Goal: Transaction & Acquisition: Purchase product/service

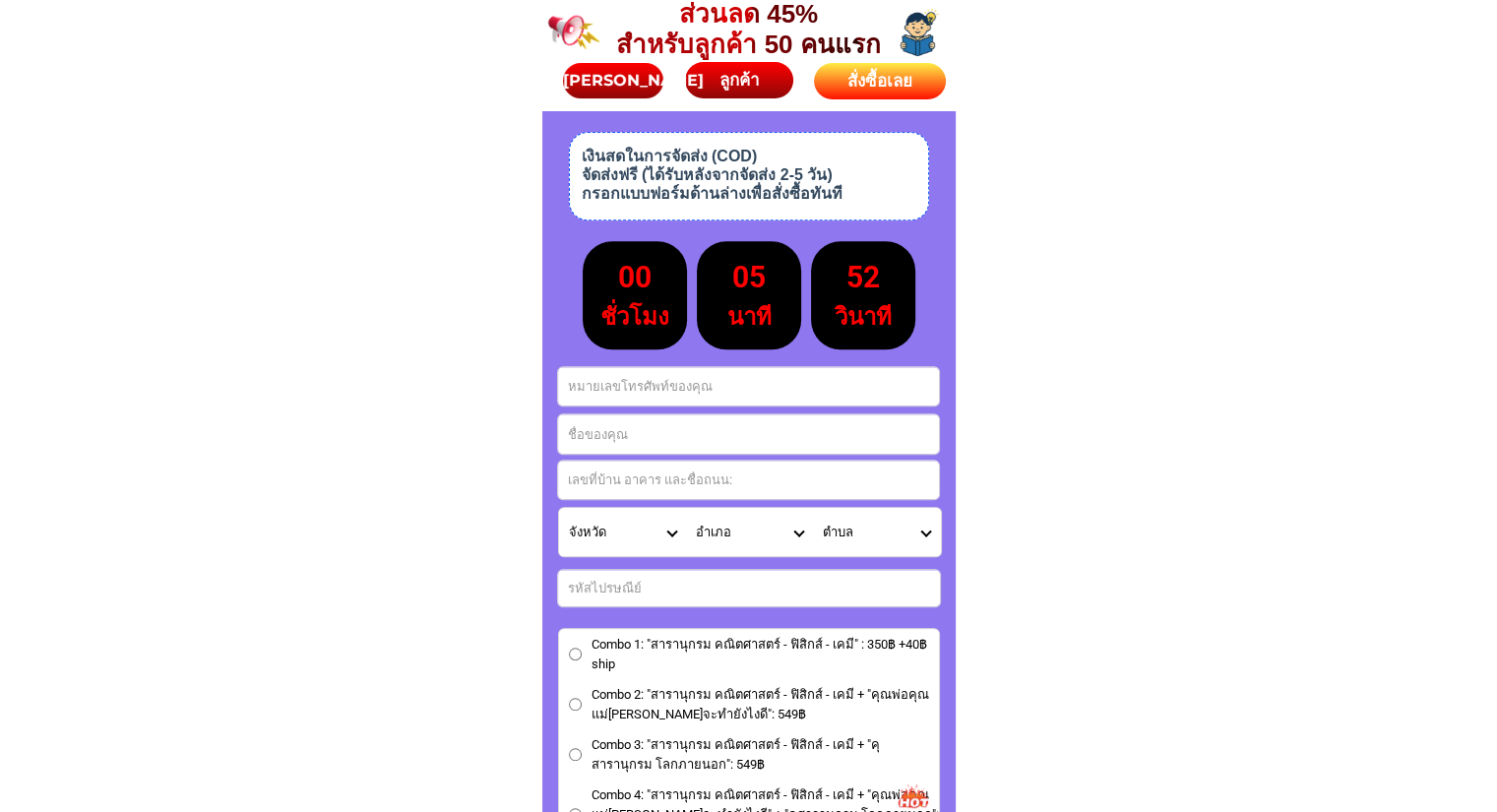
scroll to position [8670, 0]
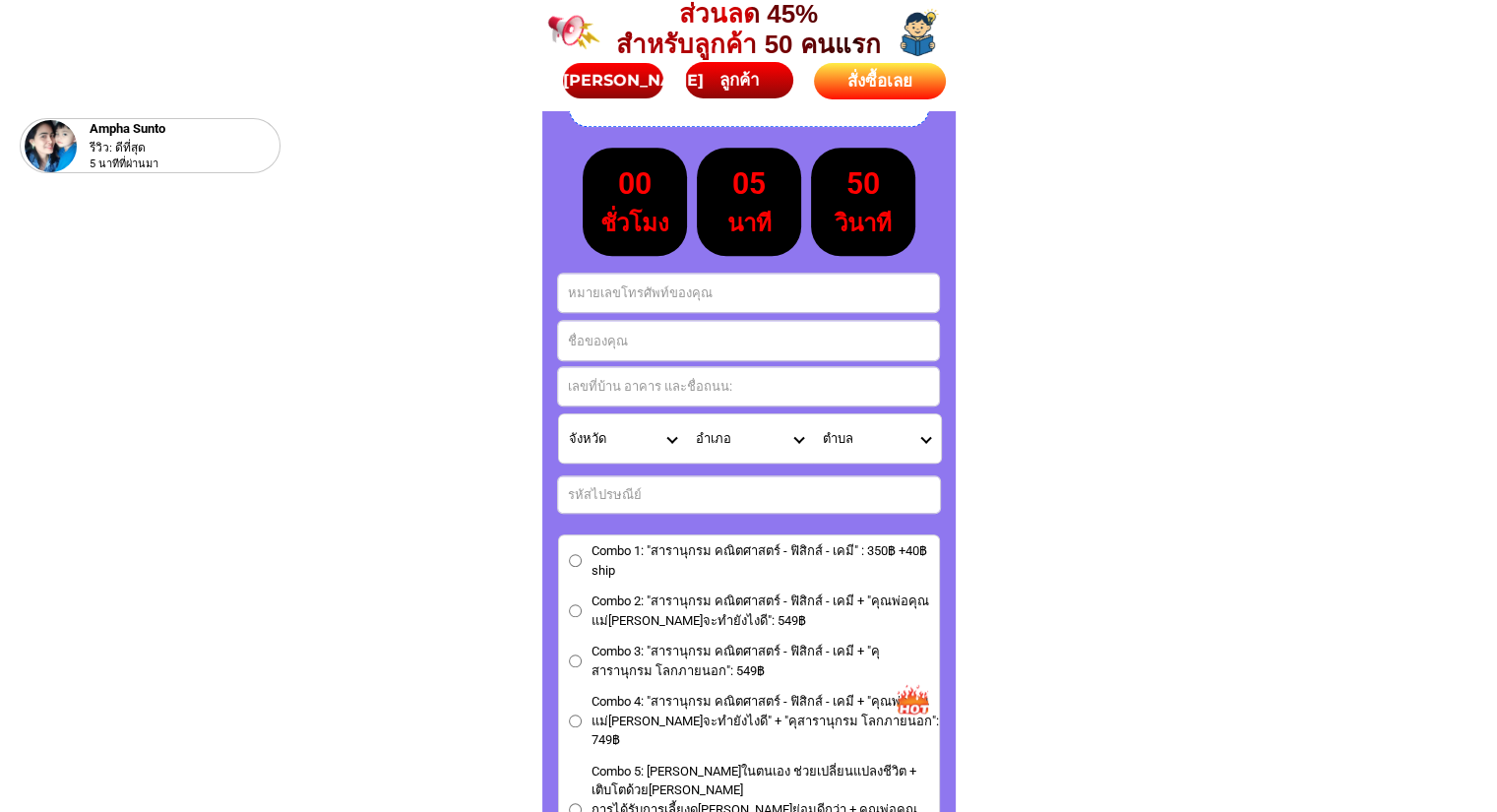
drag, startPoint x: 807, startPoint y: 325, endPoint x: 1081, endPoint y: 355, distance: 275.6
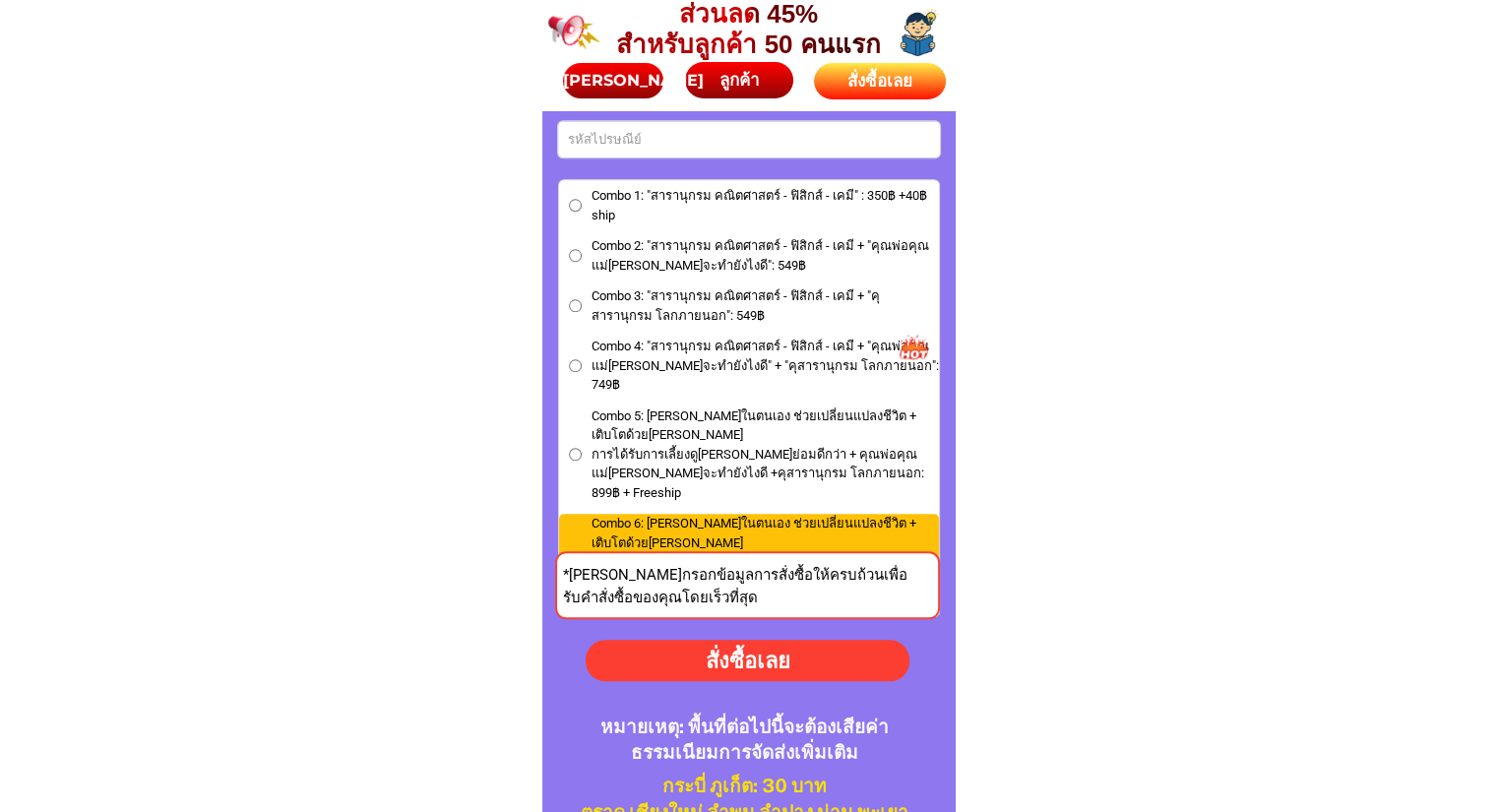
scroll to position [9028, 0]
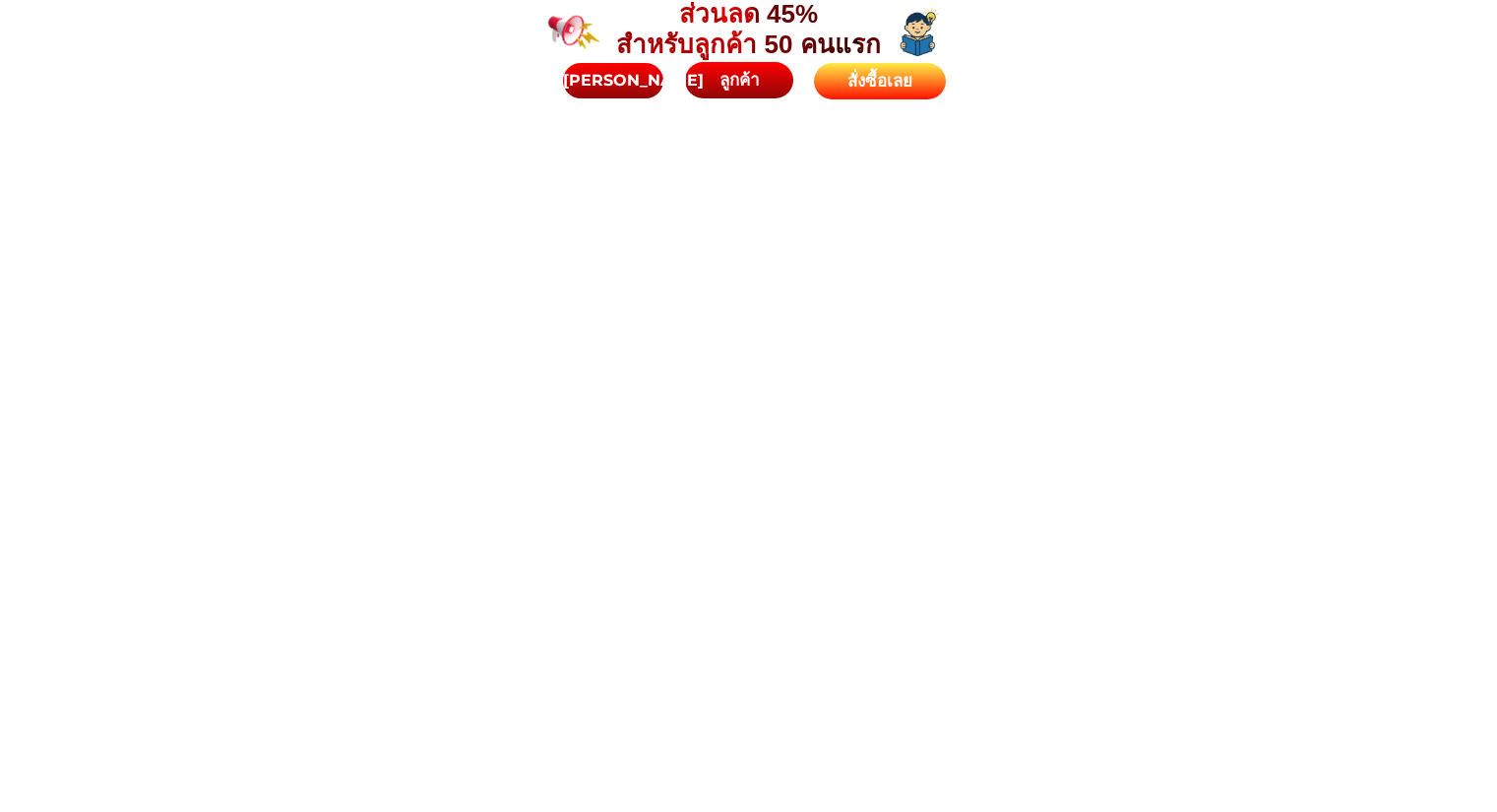
scroll to position [9028, 0]
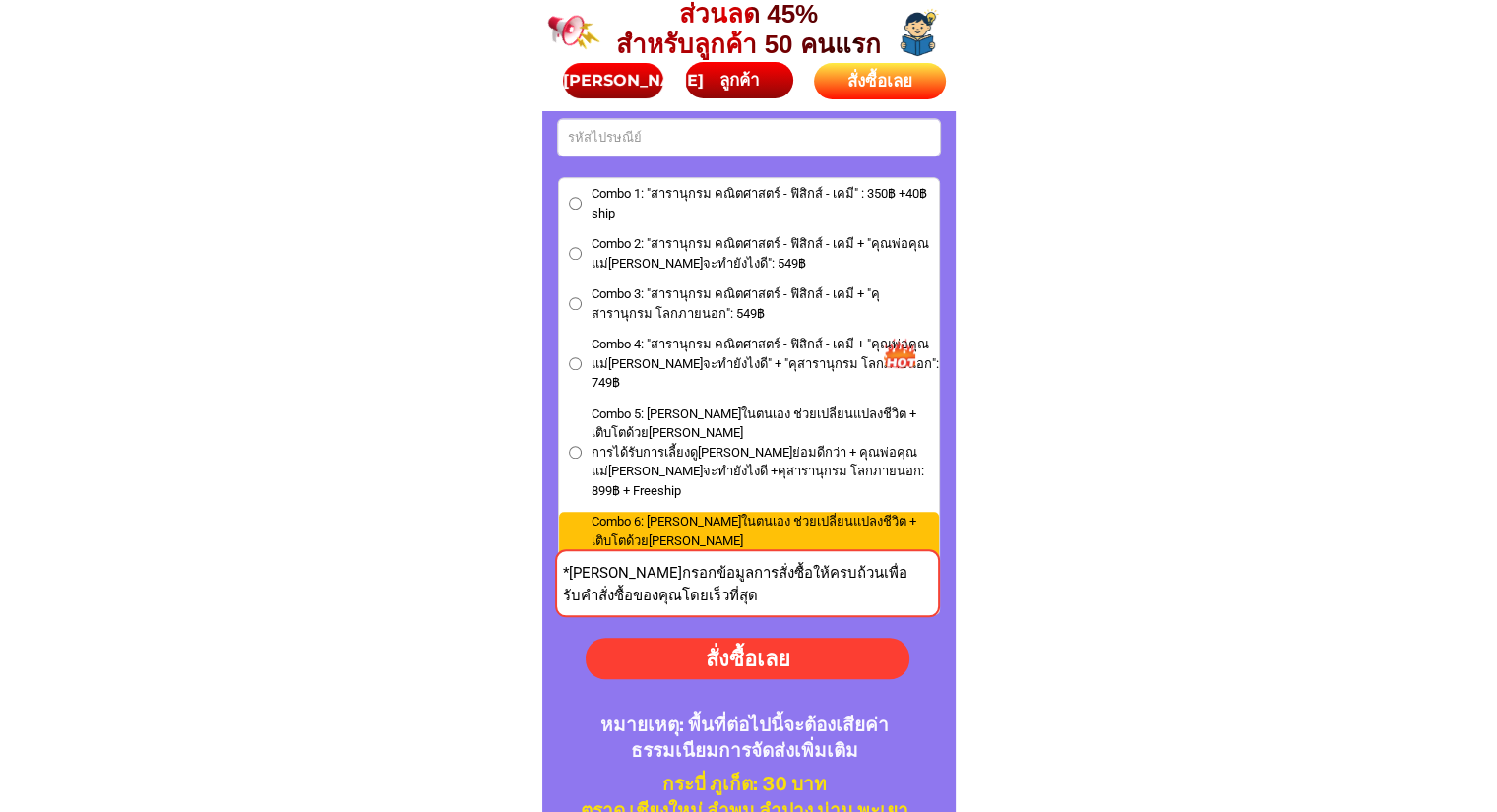
click at [820, 431] on span "Combo 5: [PERSON_NAME]ในตนเอง ช่วยเปลี่ยนแปลงชีวิต + เติบโตด้วย[PERSON_NAME]ได้…" at bounding box center [765, 452] width 348 height 97
click at [582, 445] on input "Combo 5: วินัยในตนเอง ช่วยเปลี่ยนแปลงชีวิต + เติบโตด้วยนิสัยดี การได้รับการเลี้…" at bounding box center [575, 451] width 13 height 13
radio input "true"
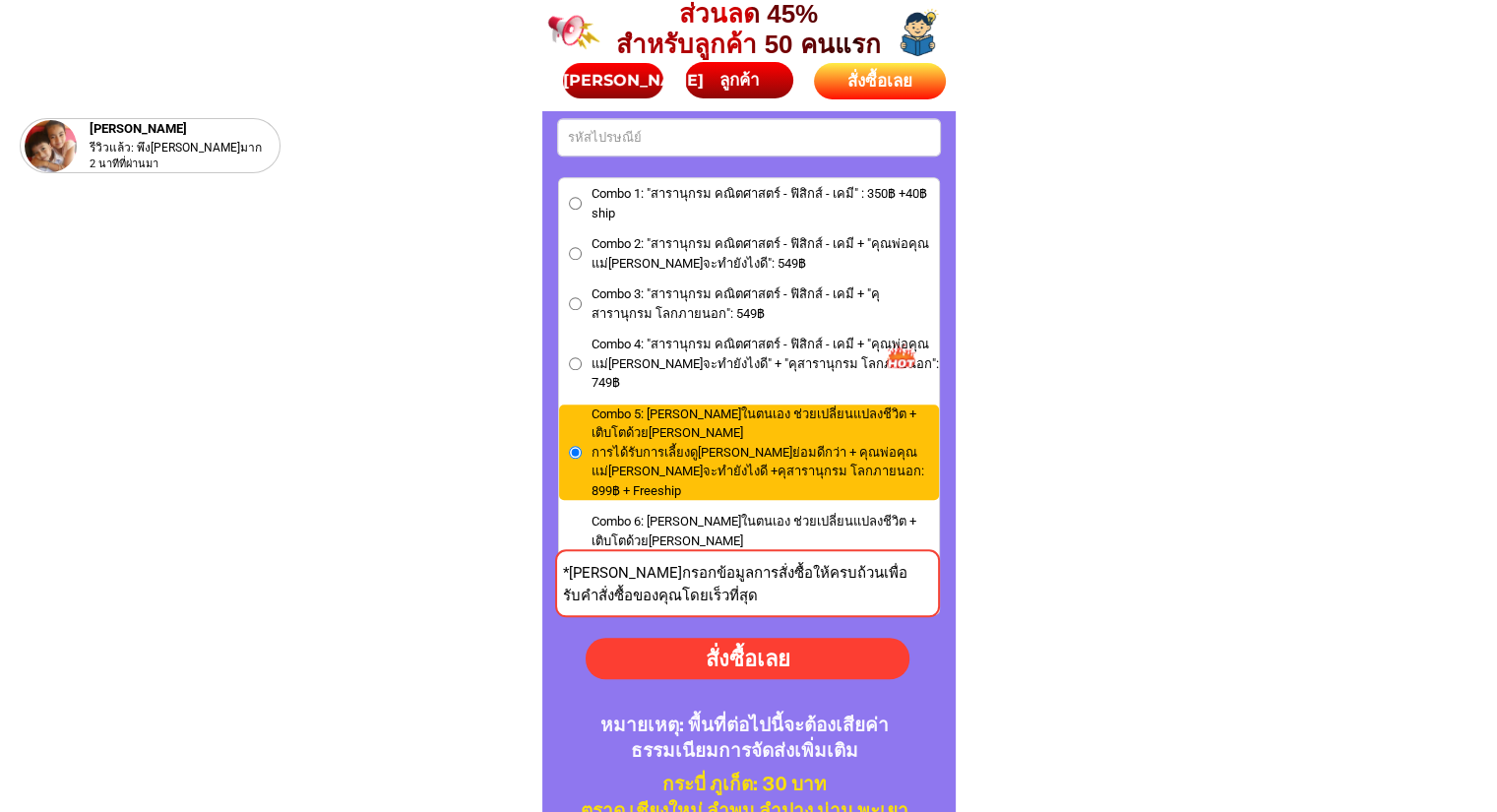
click at [792, 371] on span "Combo 4: "สารานุกรม คณิตศาสตร์ - ฟิสิกส์ - เคมี + "คุณพ่อคุณแม่[PERSON_NAME]จะท…" at bounding box center [765, 364] width 348 height 58
click at [582, 370] on input "Combo 4: "สารานุกรม คณิตศาสตร์ - ฟิสิกส์ - เคมี + "คุณพ่อคุณแม่[PERSON_NAME]จะท…" at bounding box center [575, 364] width 13 height 13
radio input "true"
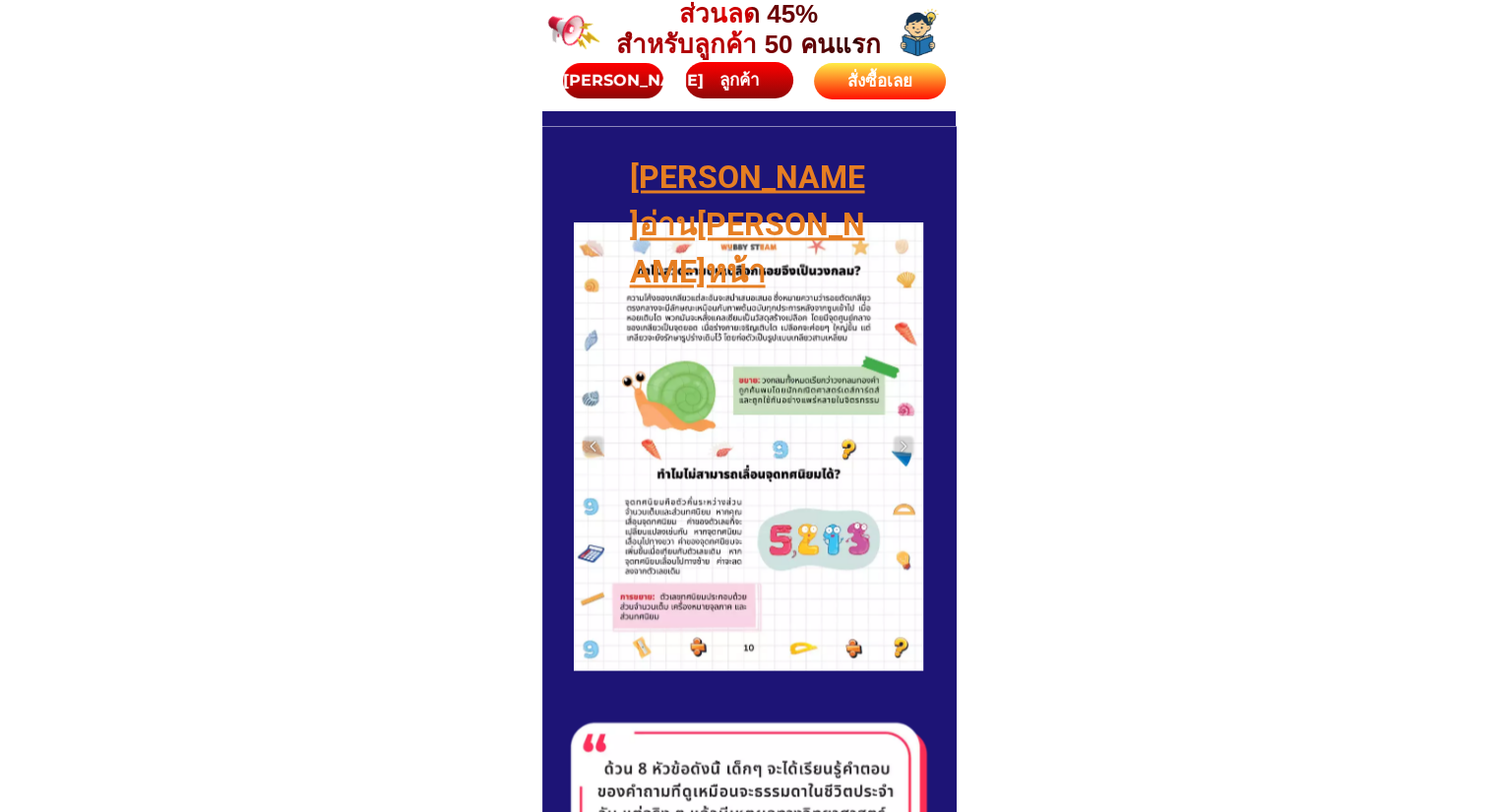
scroll to position [3466, 0]
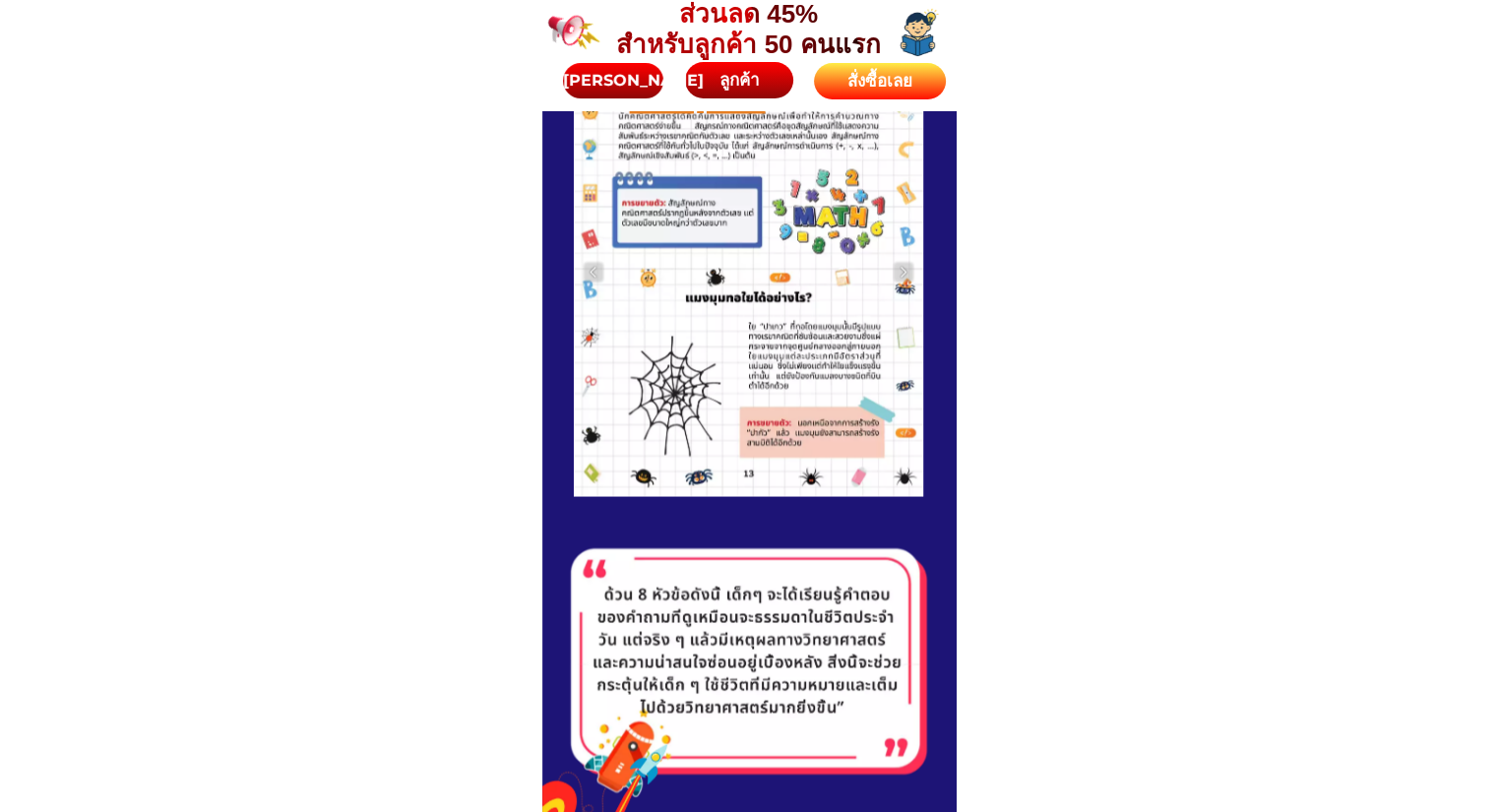
click at [844, 89] on div "สั่งซื้อเลย" at bounding box center [880, 82] width 132 height 26
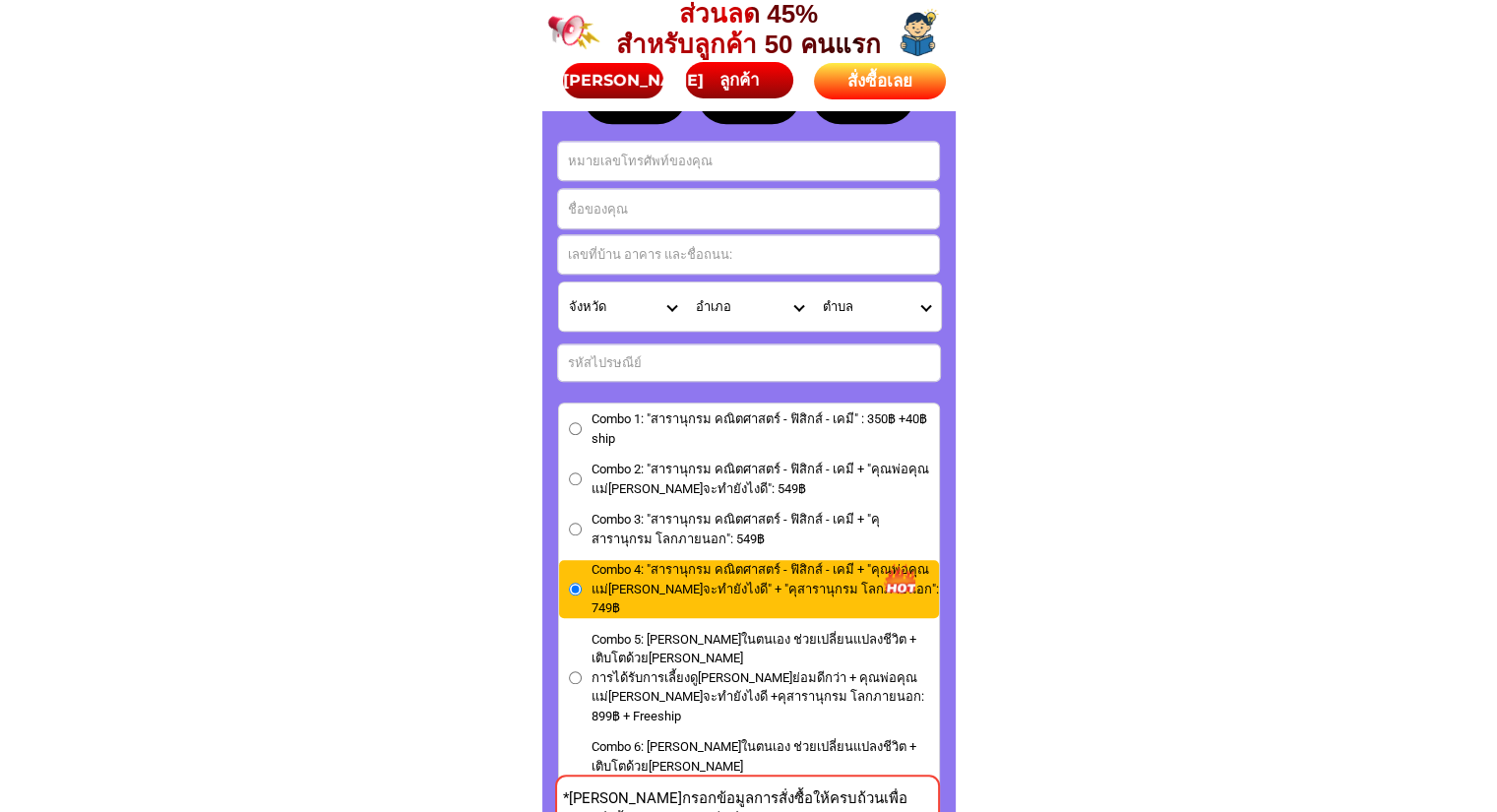
scroll to position [8808, 0]
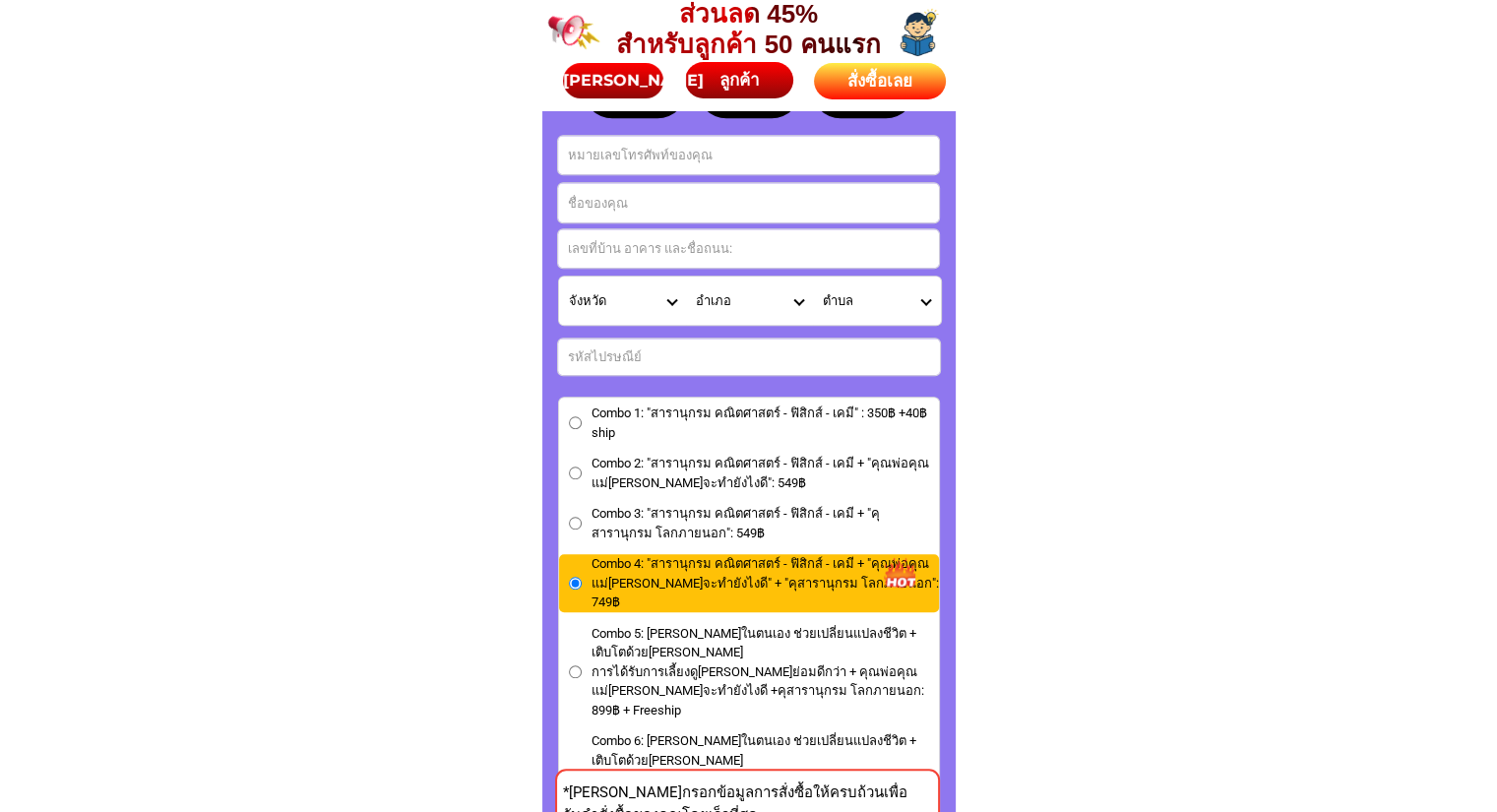
click at [897, 456] on span "Combo 2: "สารานุกรม คณิตศาสตร์ - ฟิสิกส์ - เคมี + "คุณพ่อคุณแม่[PERSON_NAME]จะท…" at bounding box center [765, 472] width 348 height 38
click at [582, 466] on input "Combo 2: "สารานุกรม คณิตศาสตร์ - ฟิสิกส์ - เคมี + "คุณพ่อคุณแม่[PERSON_NAME]จะท…" at bounding box center [575, 472] width 13 height 13
radio input "true"
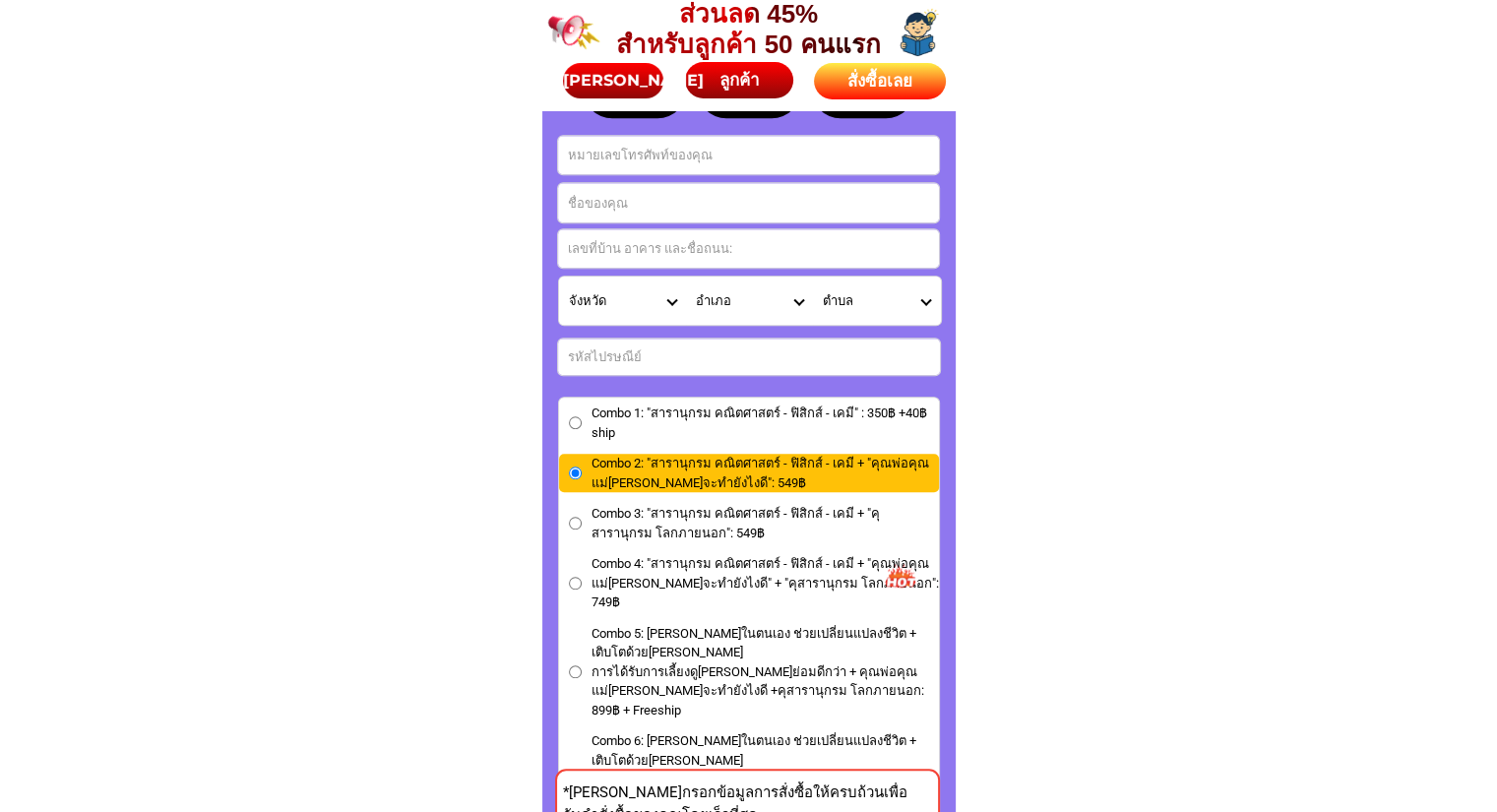
click at [897, 526] on span "Combo 3: "สารานุกรม คณิตศาสตร์ - ฟิสิกส์ - เคมี + "คุสารานุกรม โลกภายนอก": 549฿" at bounding box center [765, 522] width 348 height 38
click at [582, 526] on input "Combo 3: "สารานุกรม คณิตศาสตร์ - ฟิสิกส์ - เคมี + "คุสารานุกรม โลกภายนอก": 549฿" at bounding box center [575, 522] width 13 height 13
radio input "true"
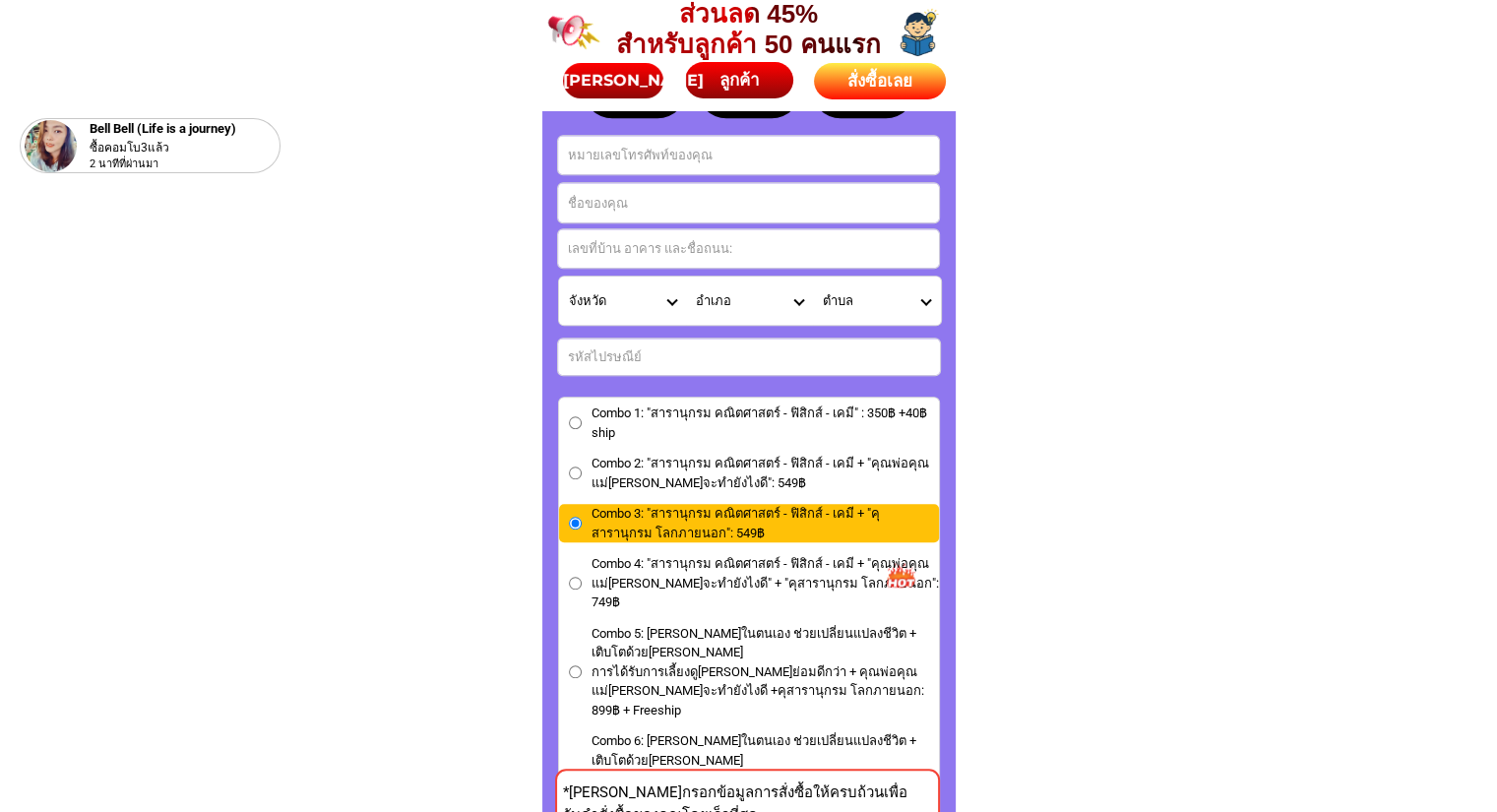
click at [903, 465] on span "Combo 2: "สารานุกรม คณิตศาสตร์ - ฟิสิกส์ - เคมี + "คุณพ่อคุณแม่[PERSON_NAME]จะท…" at bounding box center [765, 472] width 348 height 38
click at [582, 466] on input "Combo 2: "สารานุกรม คณิตศาสตร์ - ฟิสิกส์ - เคมี + "คุณพ่อคุณแม่[PERSON_NAME]จะท…" at bounding box center [575, 472] width 13 height 13
radio input "true"
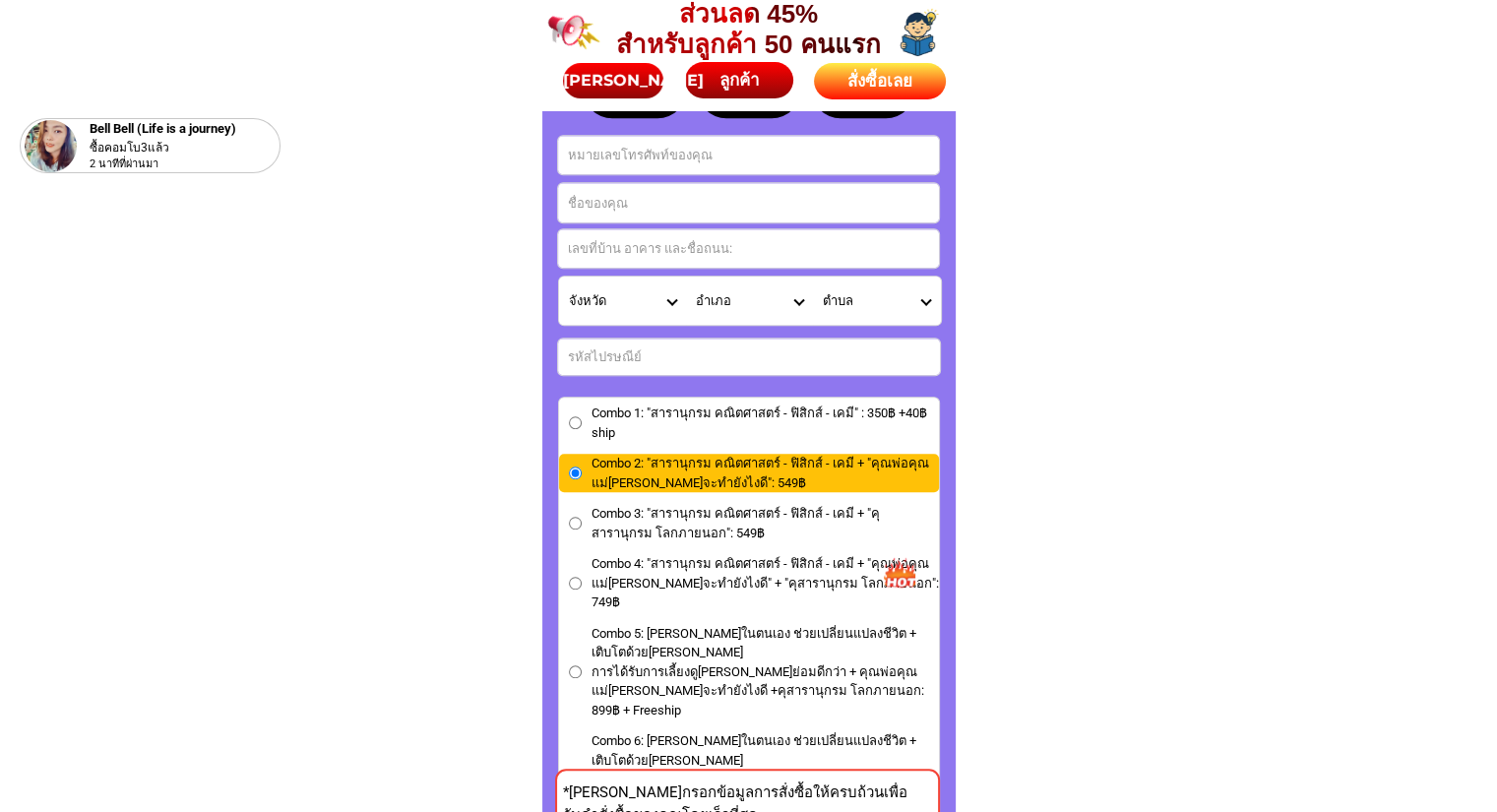
click at [878, 507] on span "Combo 3: "สารานุกรม คณิตศาสตร์ - ฟิสิกส์ - เคมี + "คุสารานุกรม โลกภายนอก": 549฿" at bounding box center [765, 522] width 348 height 38
click at [582, 516] on input "Combo 3: "สารานุกรม คณิตศาสตร์ - ฟิสิกส์ - เคมี + "คุสารานุกรม โลกภายนอก": 549฿" at bounding box center [575, 522] width 13 height 13
radio input "true"
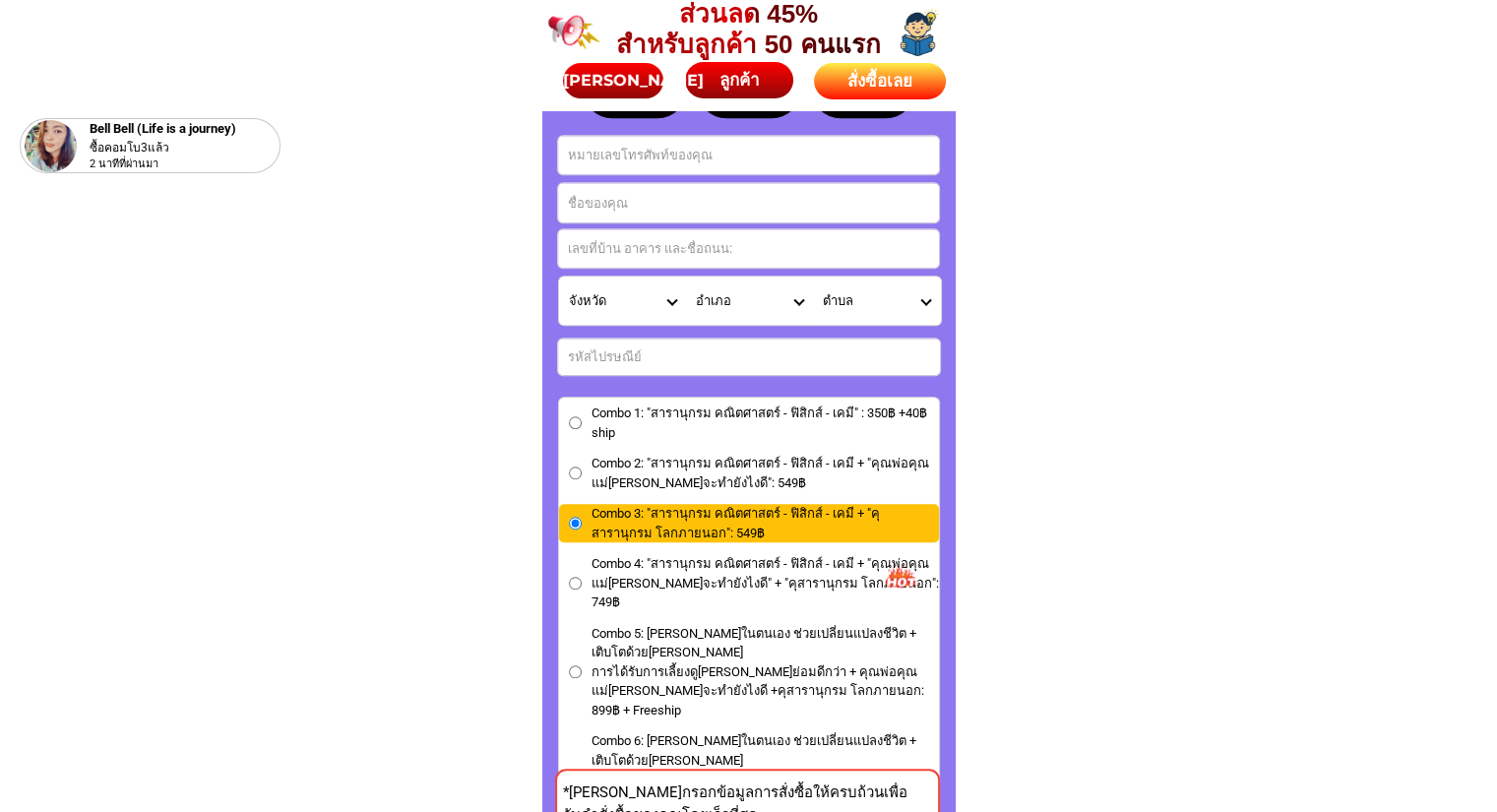
click at [851, 465] on span "Combo 2: "สารานุกรม คณิตศาสตร์ - ฟิสิกส์ - เคมี + "คุณพ่อคุณแม่[PERSON_NAME]จะท…" at bounding box center [765, 472] width 348 height 38
click at [582, 466] on input "Combo 2: "สารานุกรม คณิตศาสตร์ - ฟิสิกส์ - เคมี + "คุณพ่อคุณแม่[PERSON_NAME]จะท…" at bounding box center [575, 472] width 13 height 13
radio input "true"
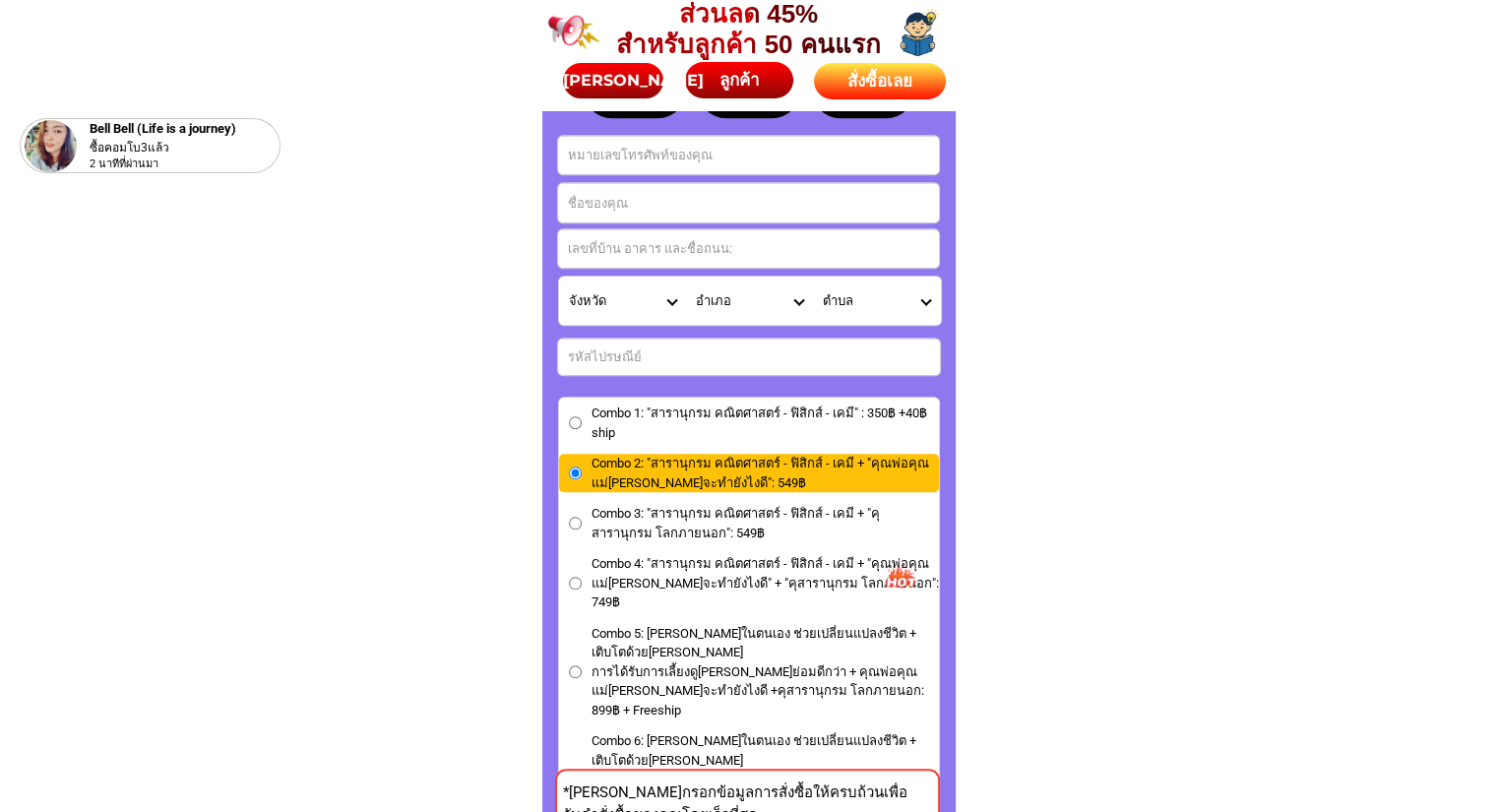
click at [858, 519] on span "Combo 3: "สารานุกรม คณิตศาสตร์ - ฟิสิกส์ - เคมี + "คุสารานุกรม โลกภายนอก": 549฿" at bounding box center [765, 522] width 348 height 38
click at [582, 519] on input "Combo 3: "สารานุกรม คณิตศาสตร์ - ฟิสิกส์ - เคมี + "คุสารานุกรม โลกภายนอก": 549฿" at bounding box center [575, 522] width 13 height 13
radio input "true"
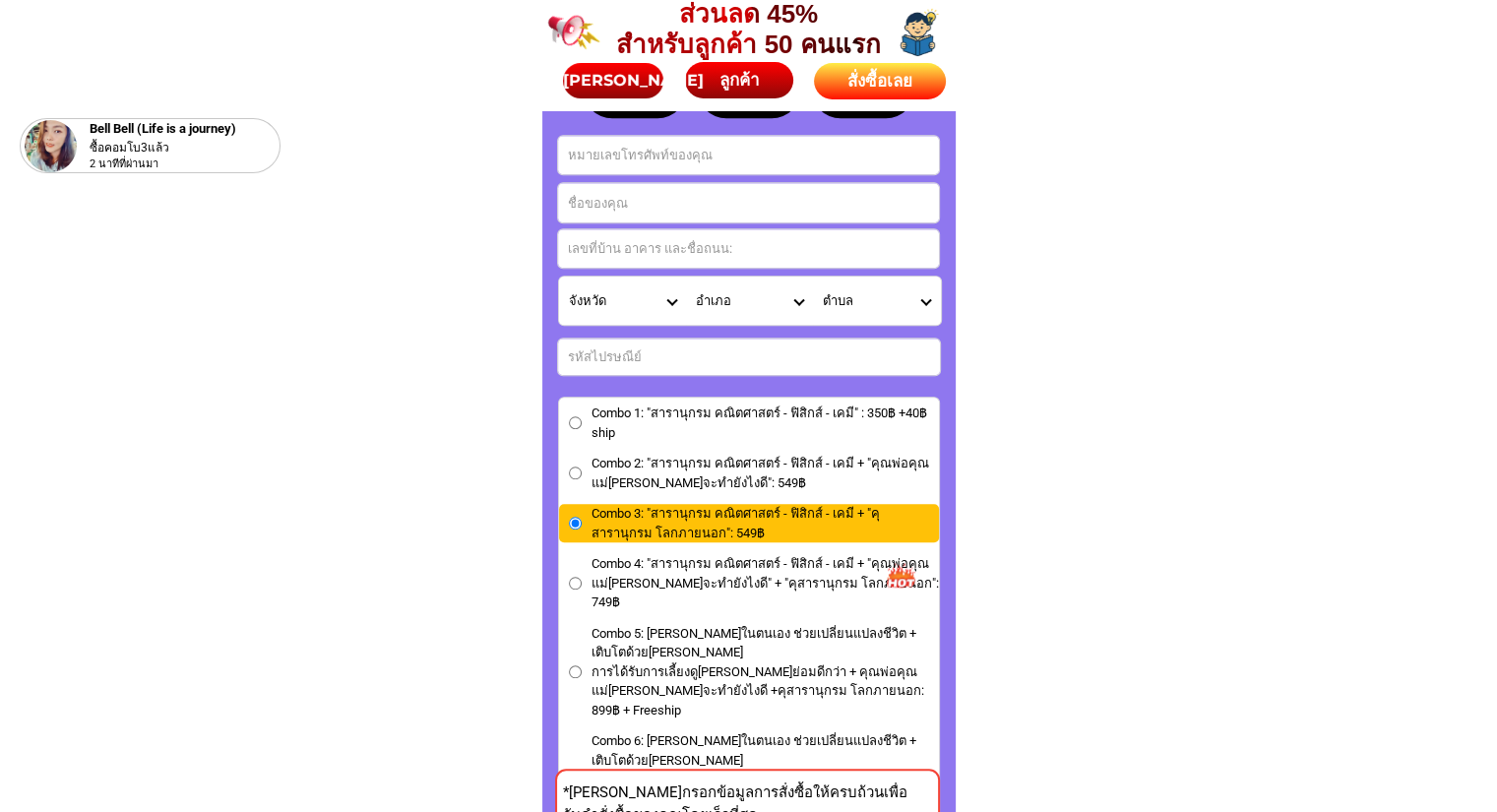
click at [837, 475] on span "Combo 2: "สารานุกรม คณิตศาสตร์ - ฟิสิกส์ - เคมี + "คุณพ่อคุณแม่[PERSON_NAME]จะท…" at bounding box center [765, 472] width 348 height 38
click at [582, 475] on input "Combo 2: "สารานุกรม คณิตศาสตร์ - ฟิสิกส์ - เคมี + "คุณพ่อคุณแม่[PERSON_NAME]จะท…" at bounding box center [575, 472] width 13 height 13
radio input "true"
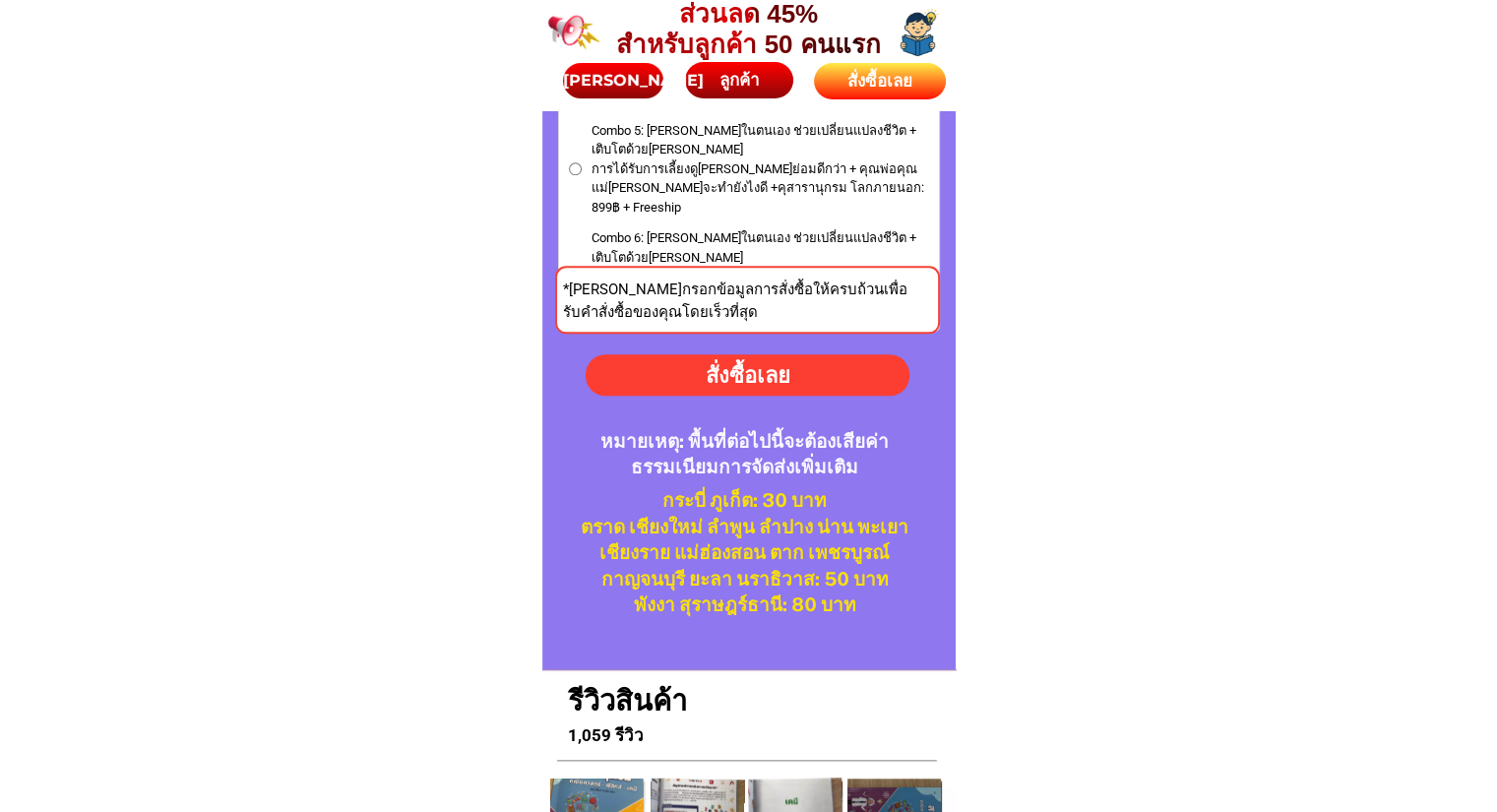
scroll to position [9310, 0]
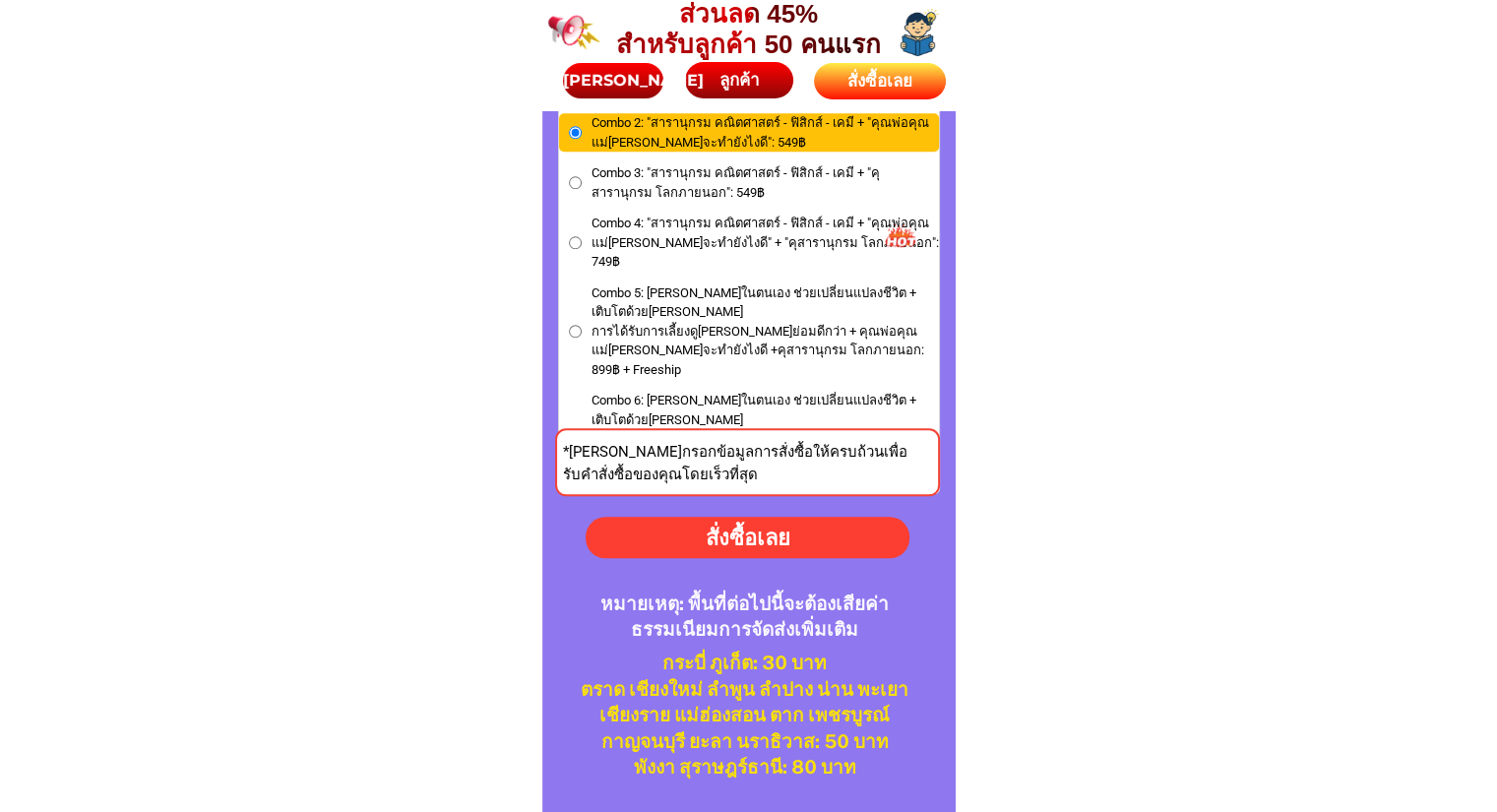
scroll to position [8979, 0]
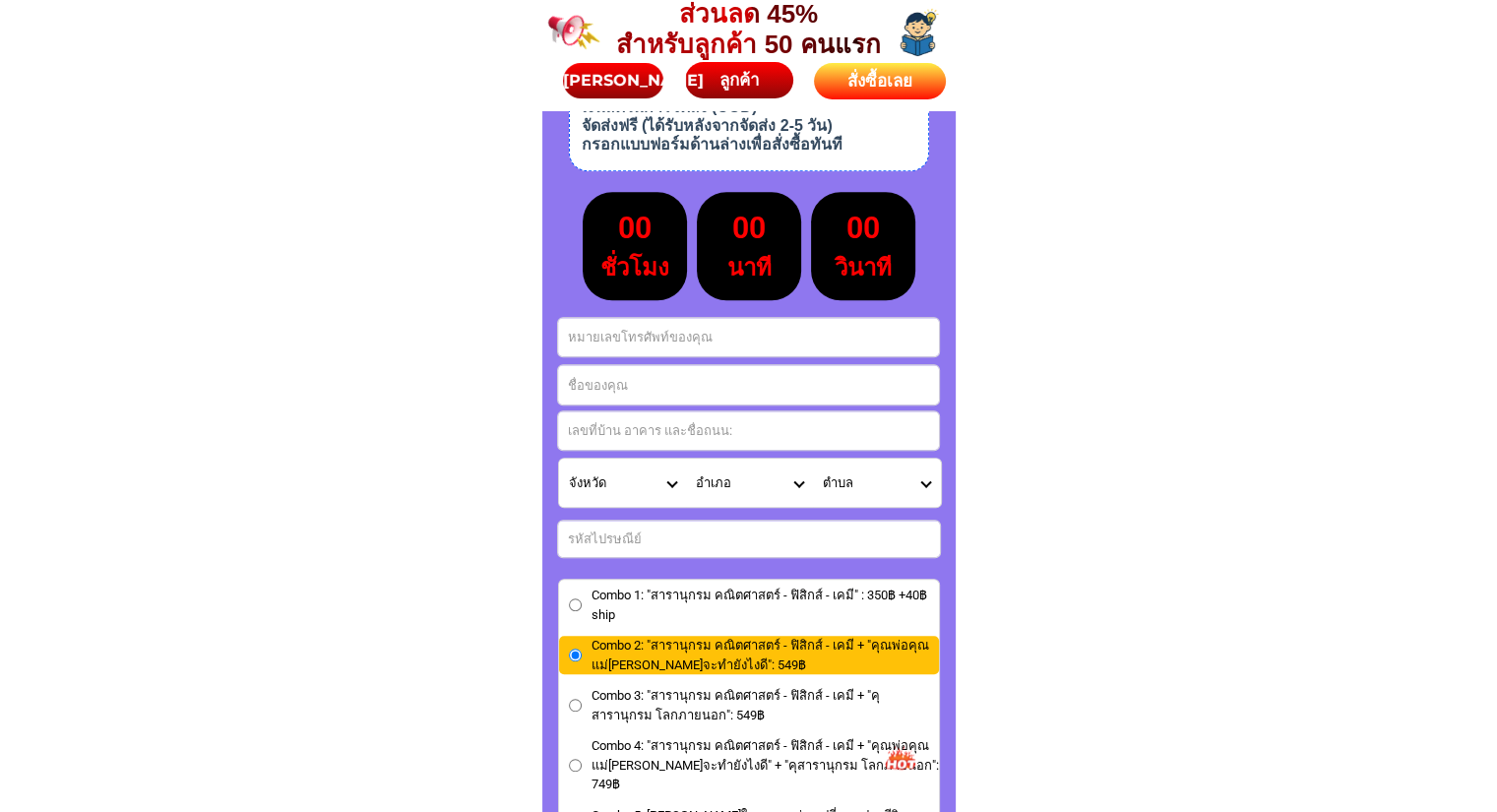
scroll to position [8585, 0]
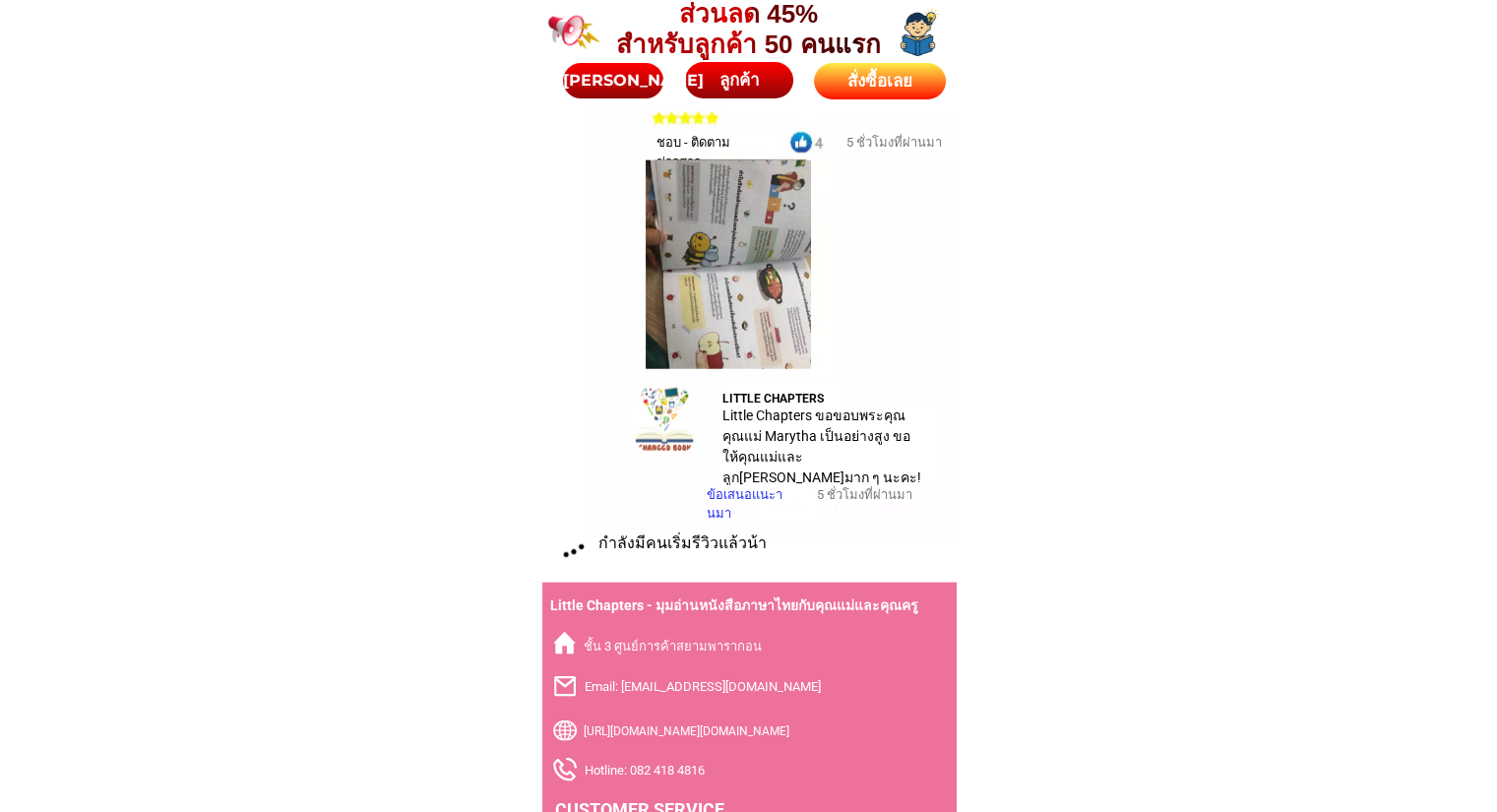
scroll to position [12094, 0]
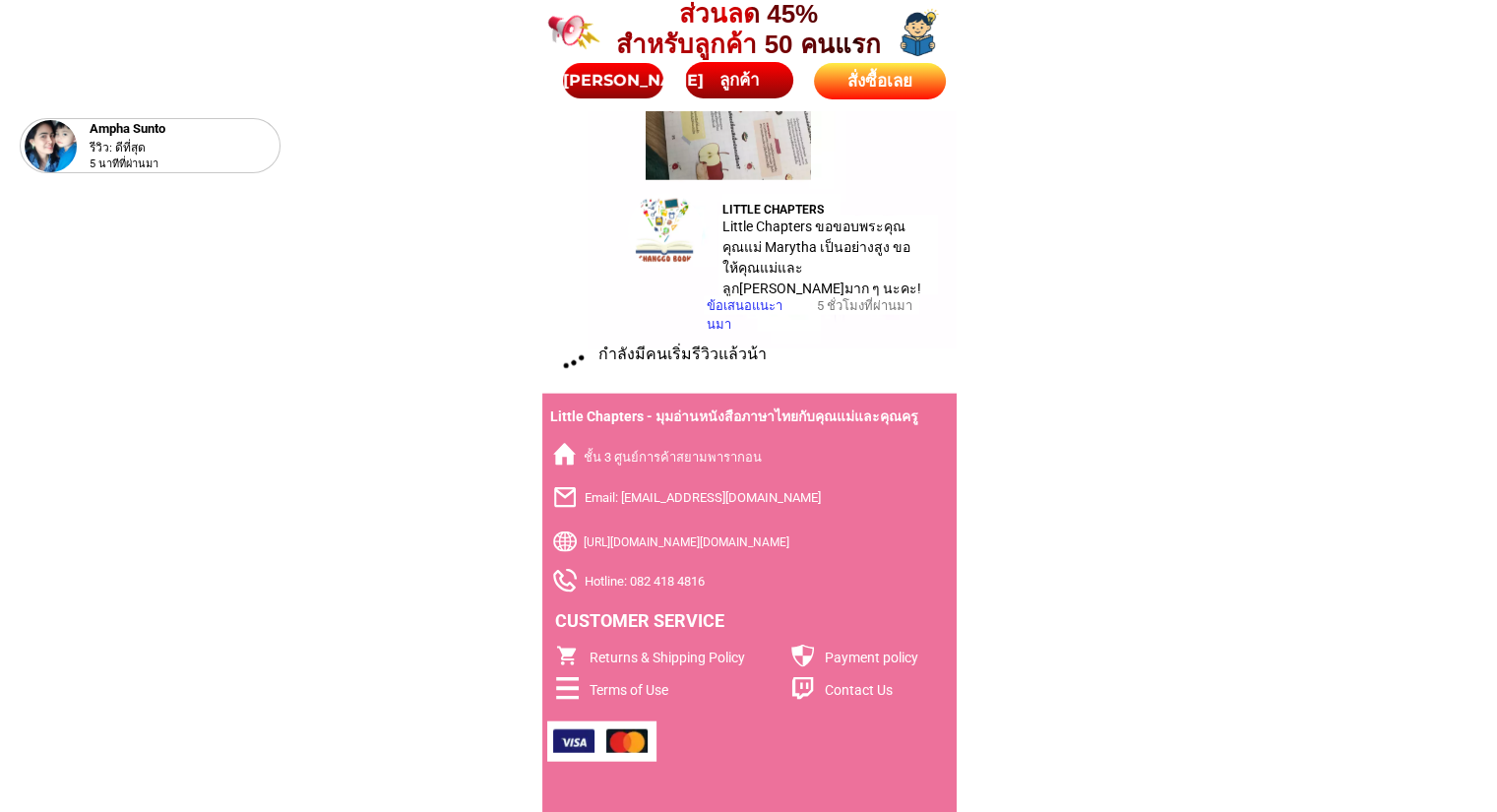
click at [579, 363] on div at bounding box center [575, 361] width 64 height 36
click at [635, 96] on div "[PERSON_NAME]" at bounding box center [613, 80] width 101 height 35
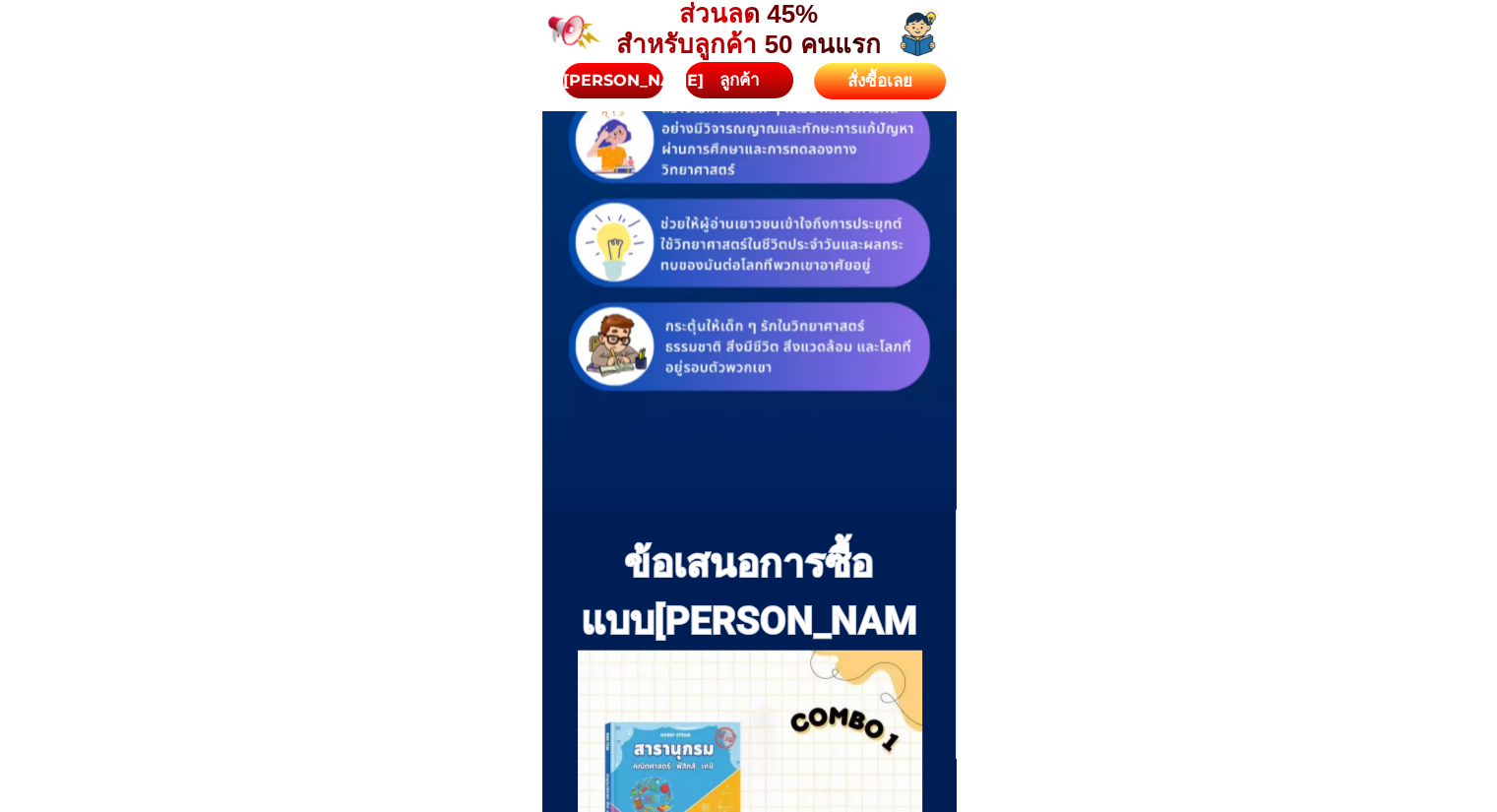
scroll to position [4366, 0]
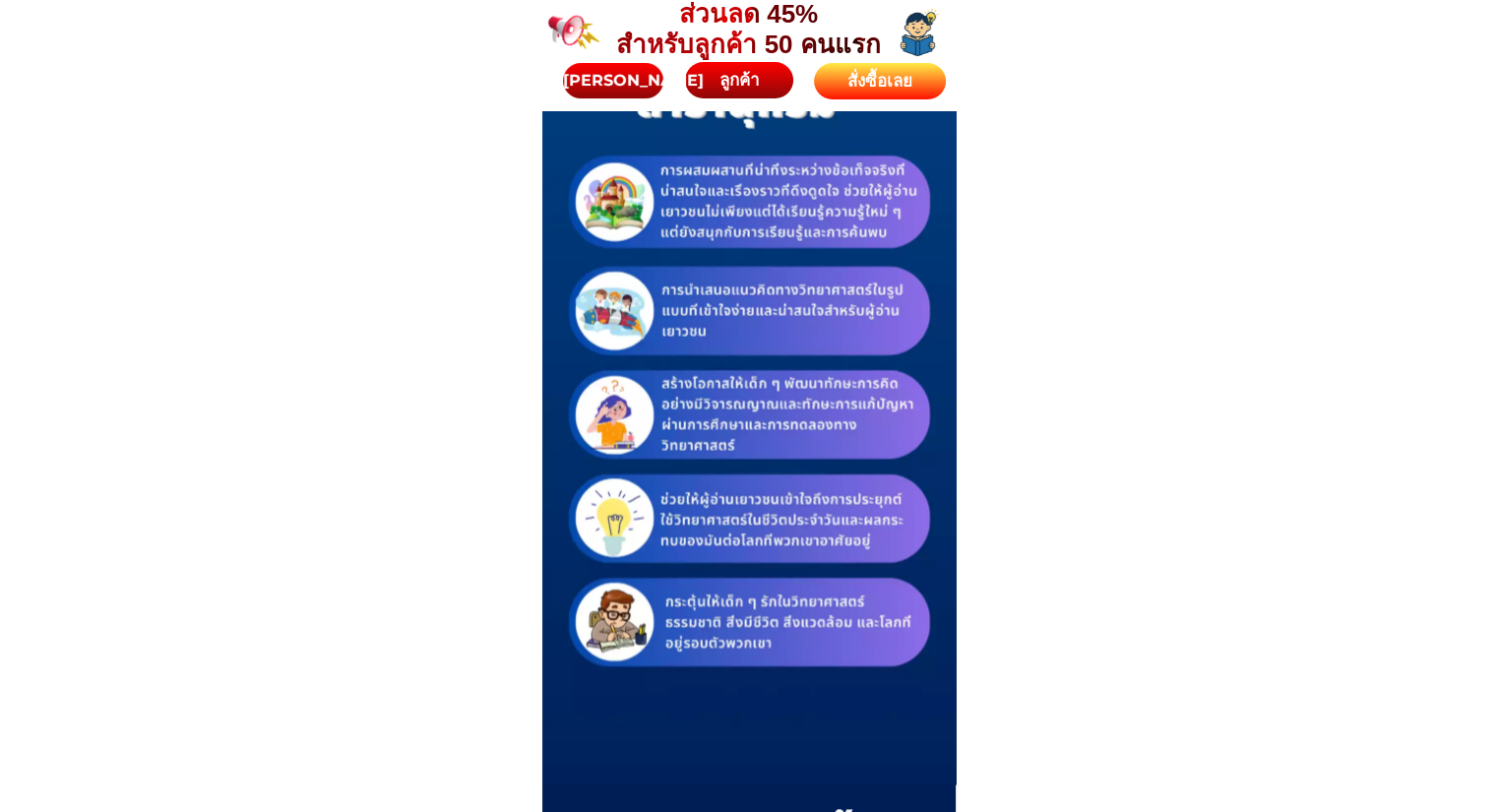
click at [715, 78] on div "ลูกค้า" at bounding box center [740, 80] width 119 height 28
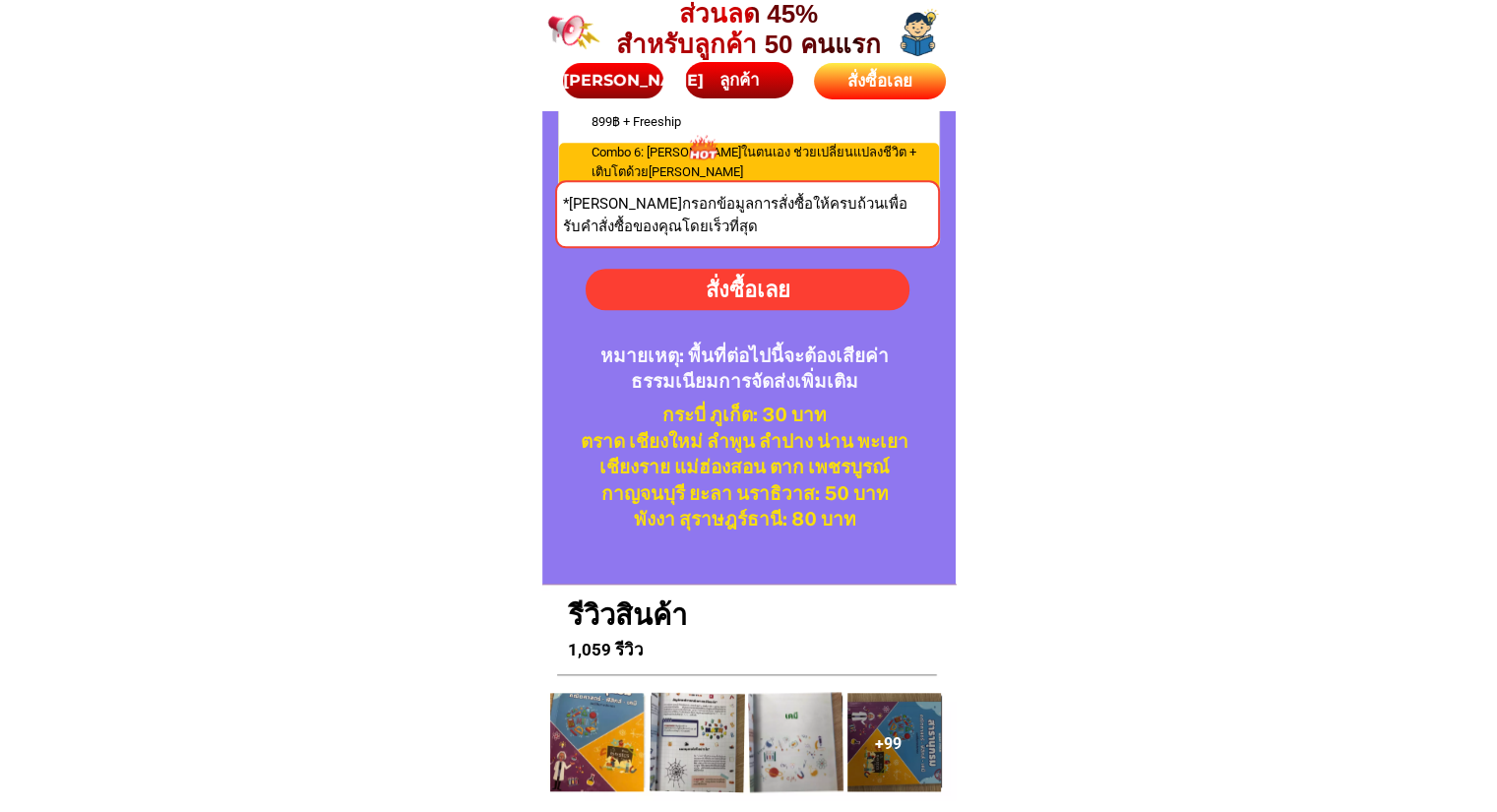
scroll to position [9977, 0]
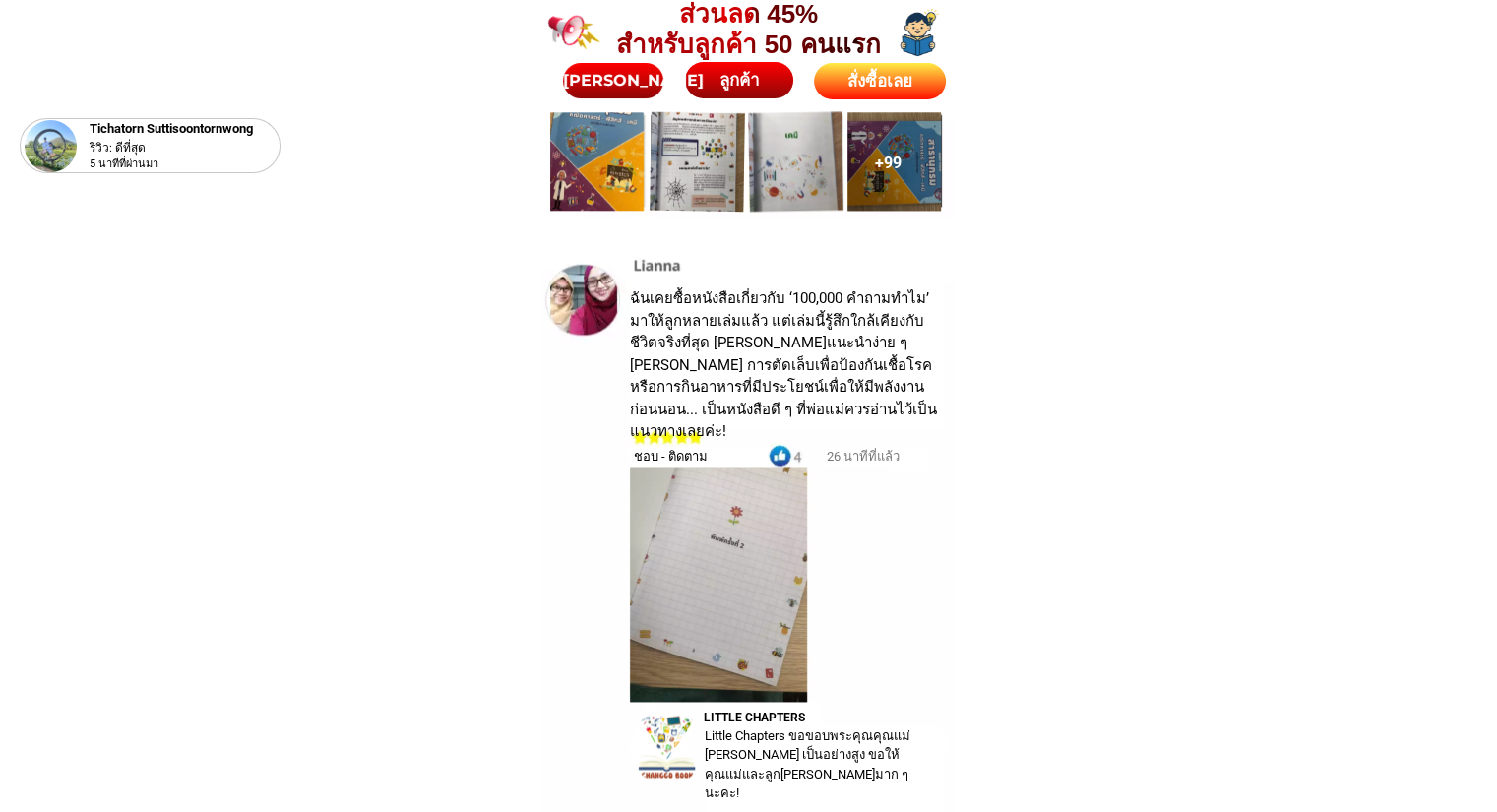
click at [879, 73] on div "สั่งซื้อเลย" at bounding box center [879, 82] width 133 height 26
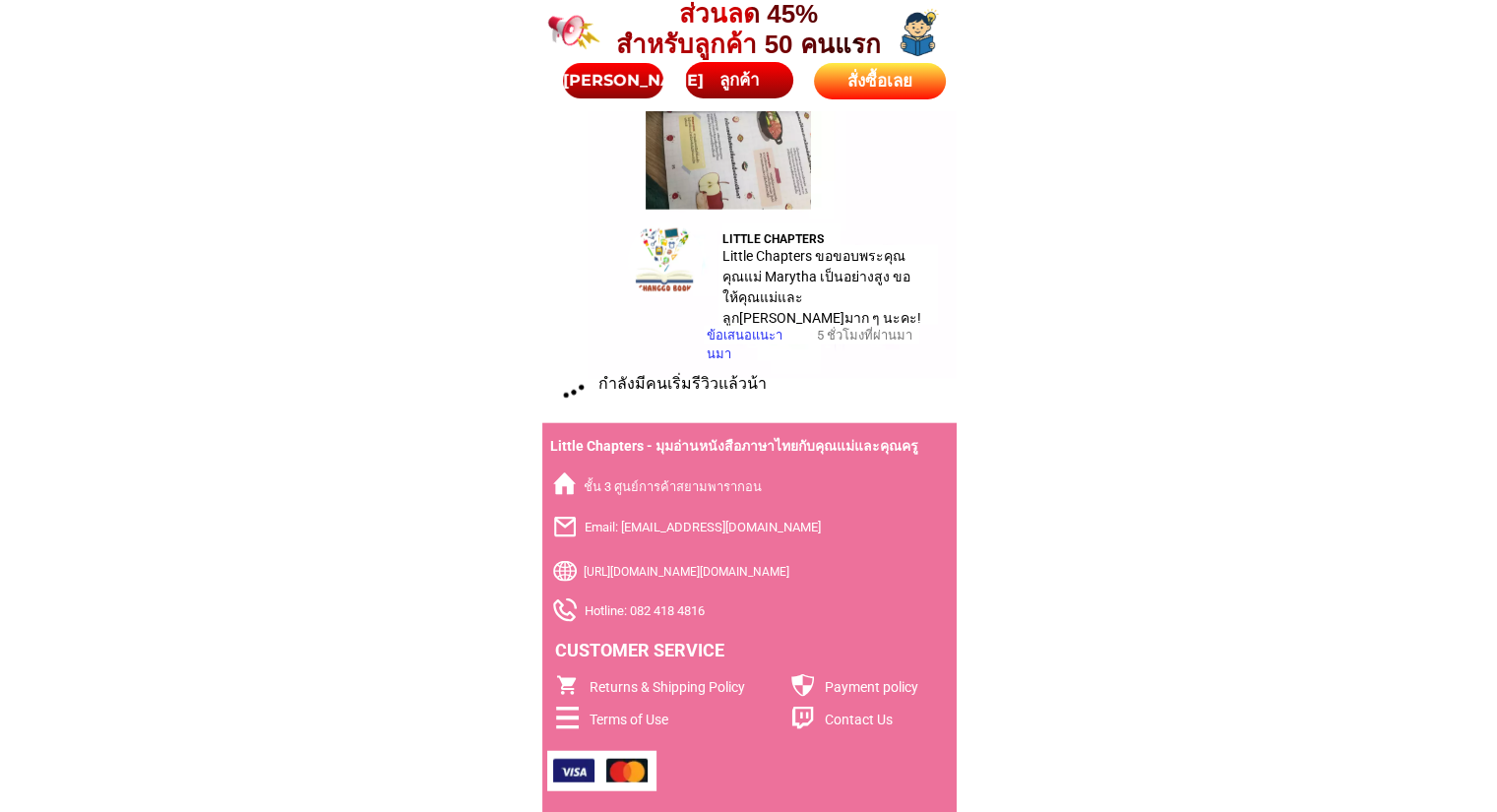
scroll to position [12094, 0]
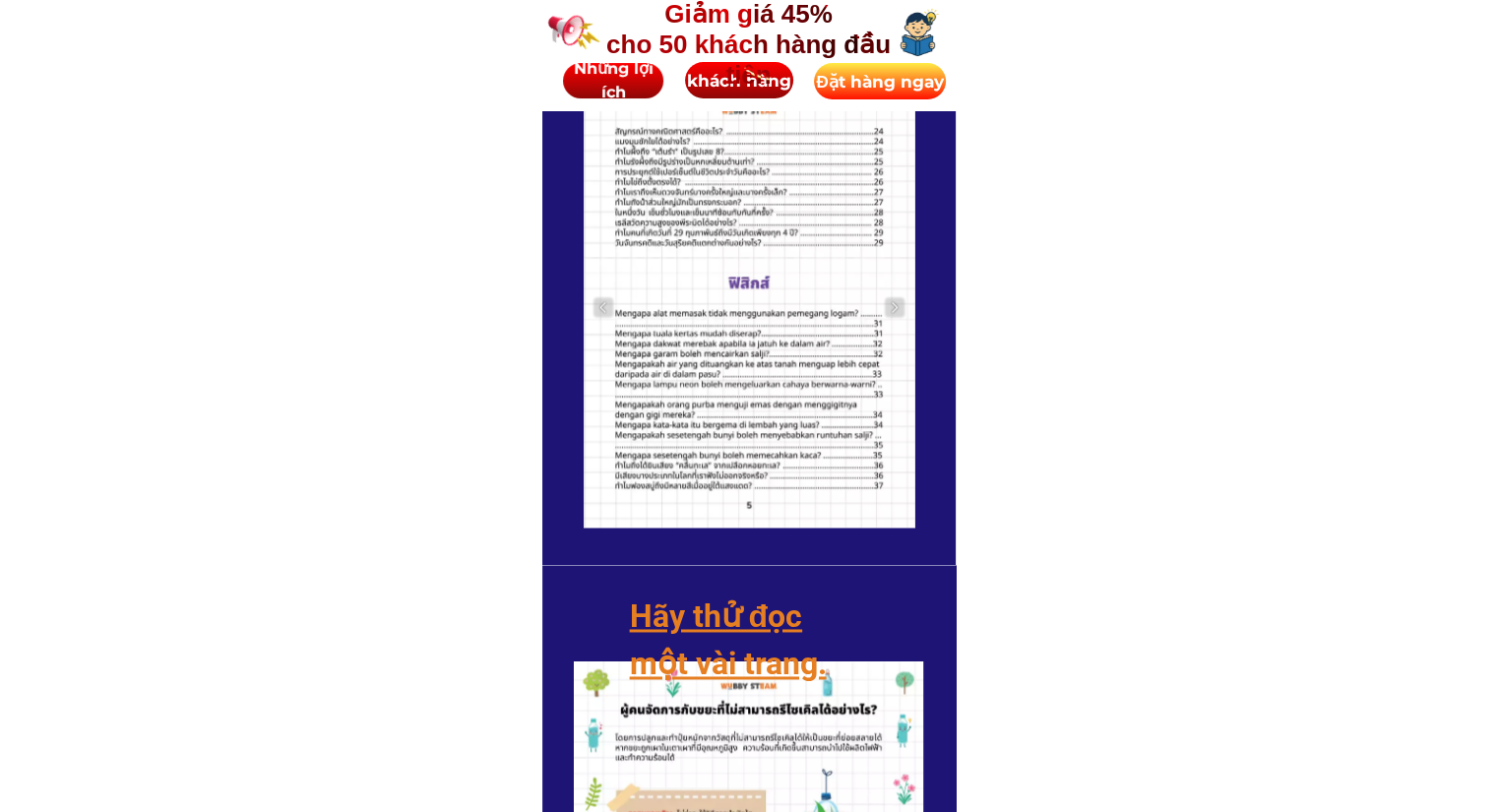
scroll to position [3049, 0]
